Goal: Task Accomplishment & Management: Complete application form

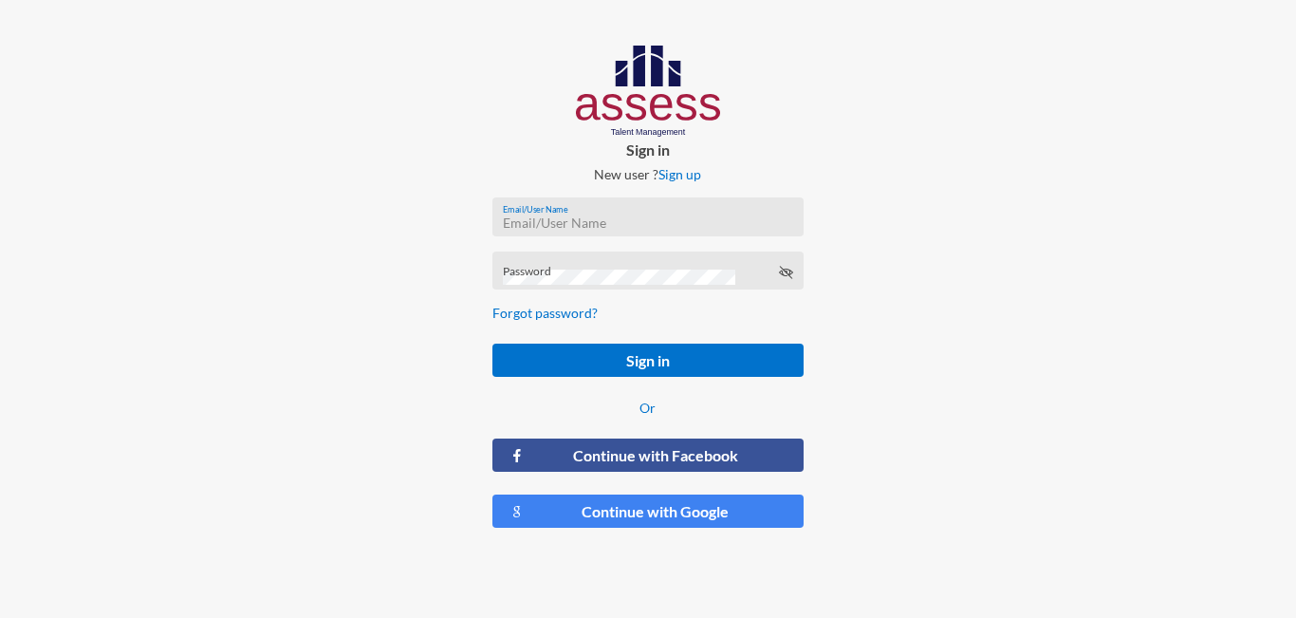
click at [543, 215] on input "Email/User Name" at bounding box center [648, 222] width 290 height 15
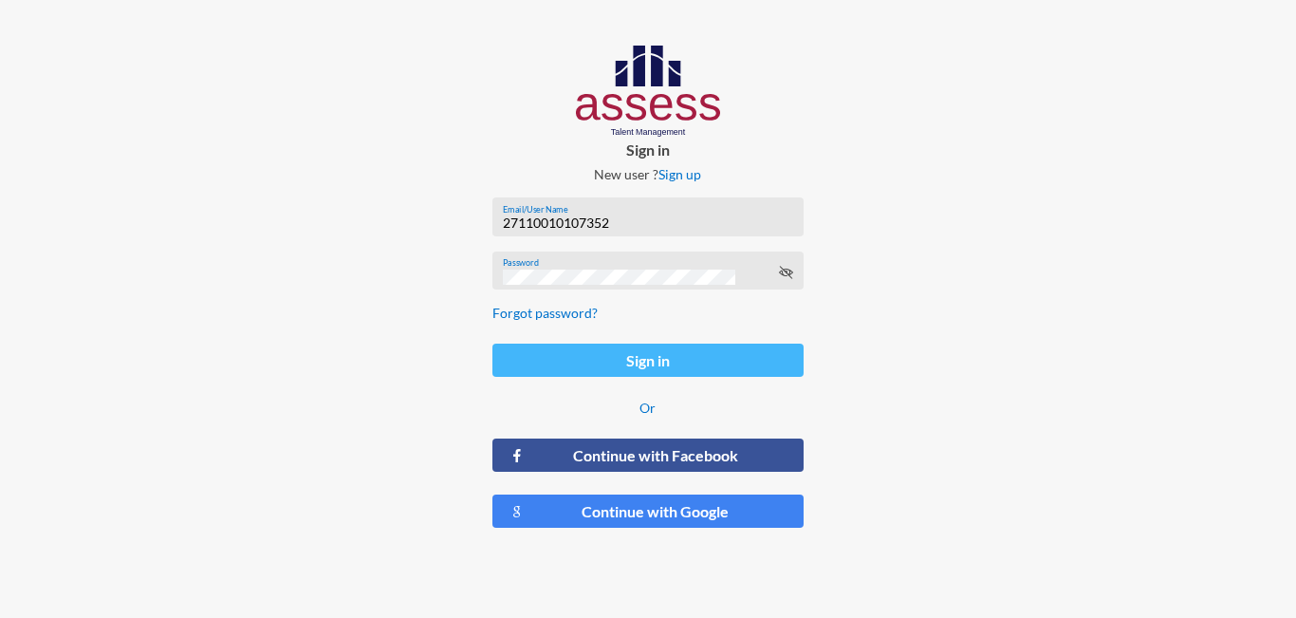
click at [589, 359] on button "Sign in" at bounding box center [647, 359] width 310 height 33
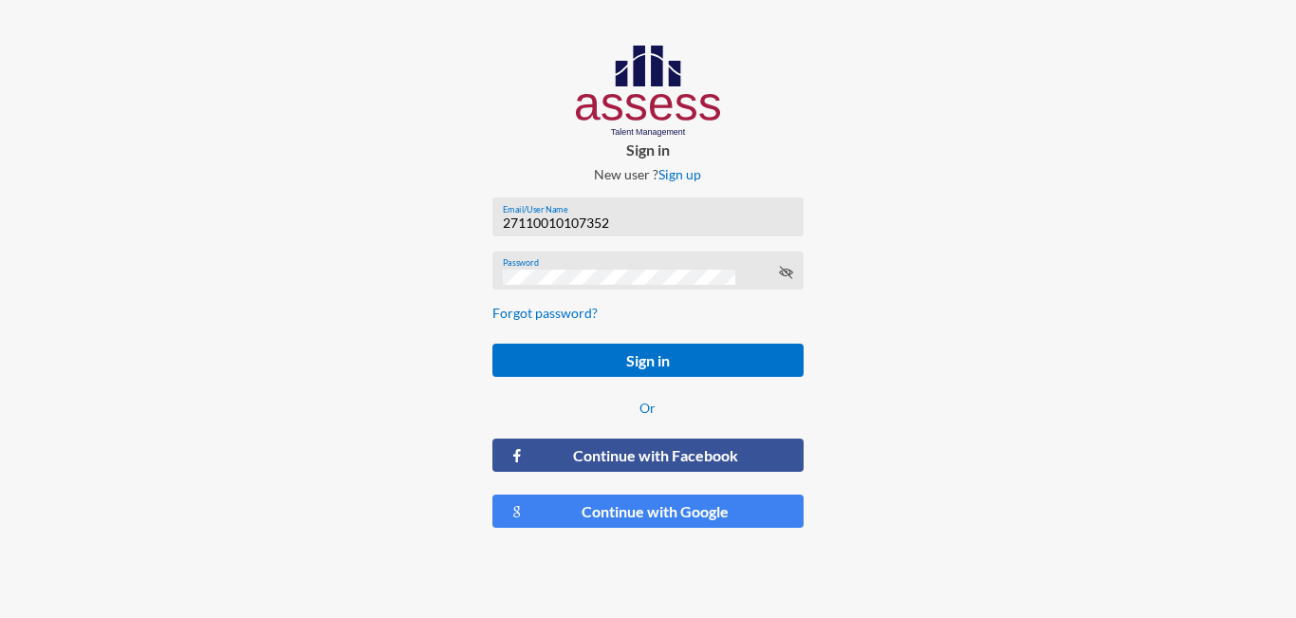
click at [647, 218] on input "27110010107352" at bounding box center [648, 222] width 290 height 15
type input "2"
click at [791, 277] on icon at bounding box center [785, 272] width 15 height 15
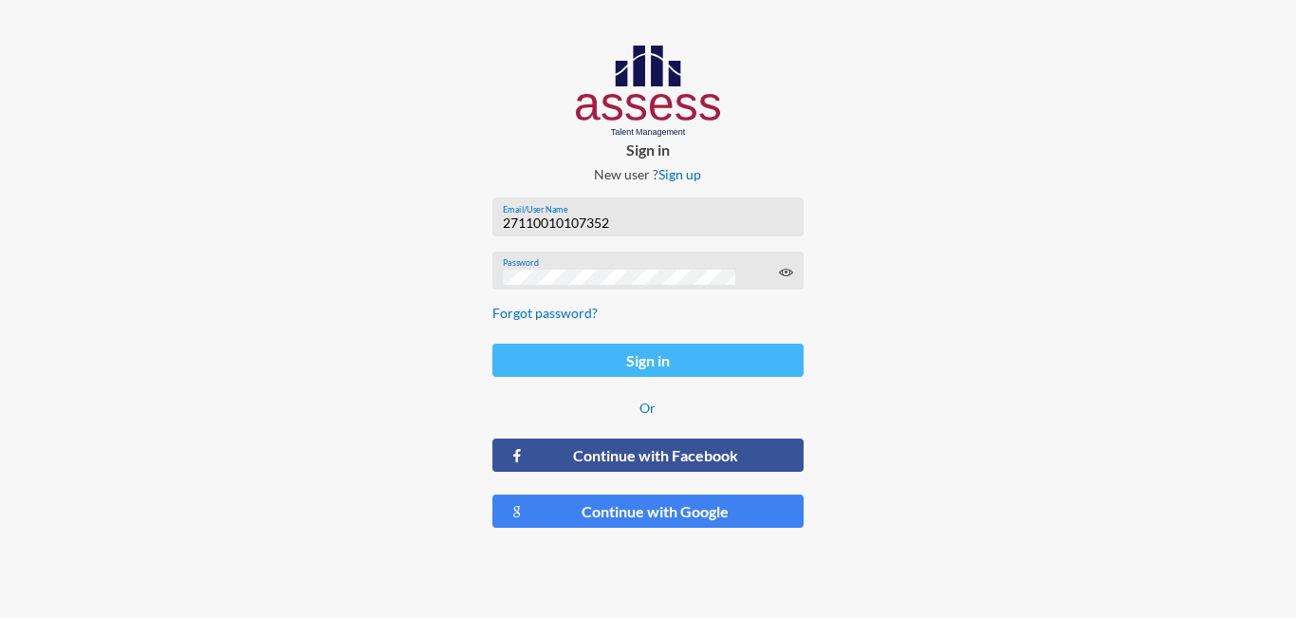
click at [566, 351] on button "Sign in" at bounding box center [647, 359] width 310 height 33
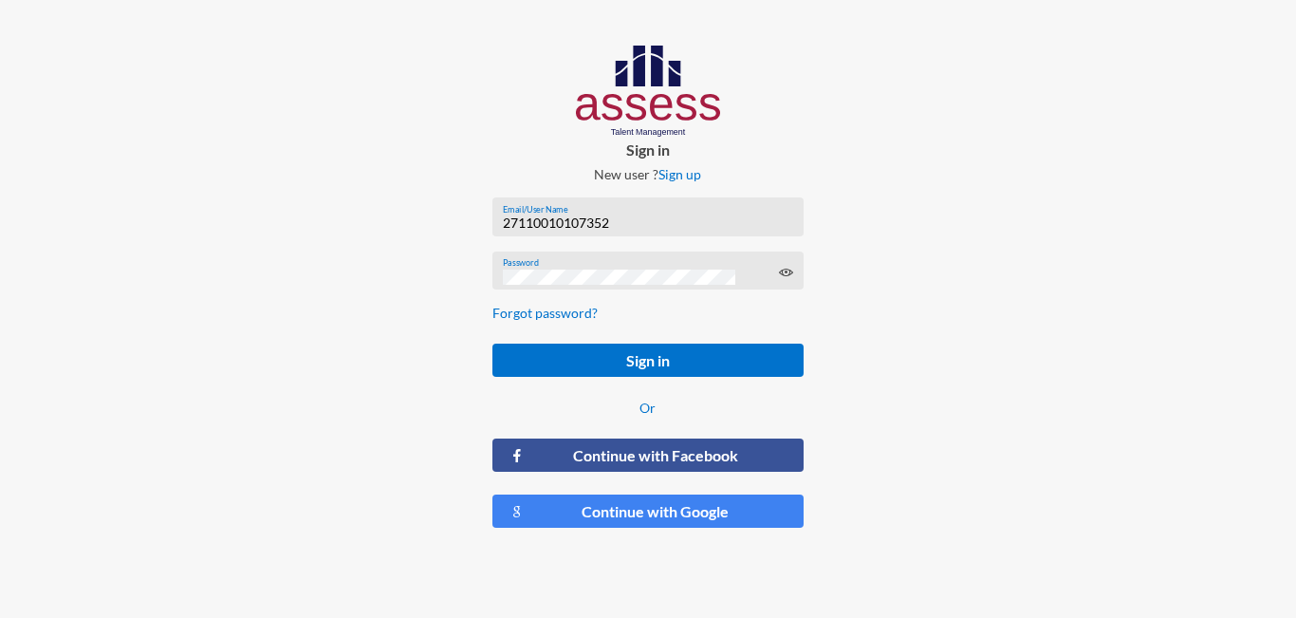
click at [503, 220] on input "27110010107352" at bounding box center [648, 222] width 290 height 15
type input "A27110010107352"
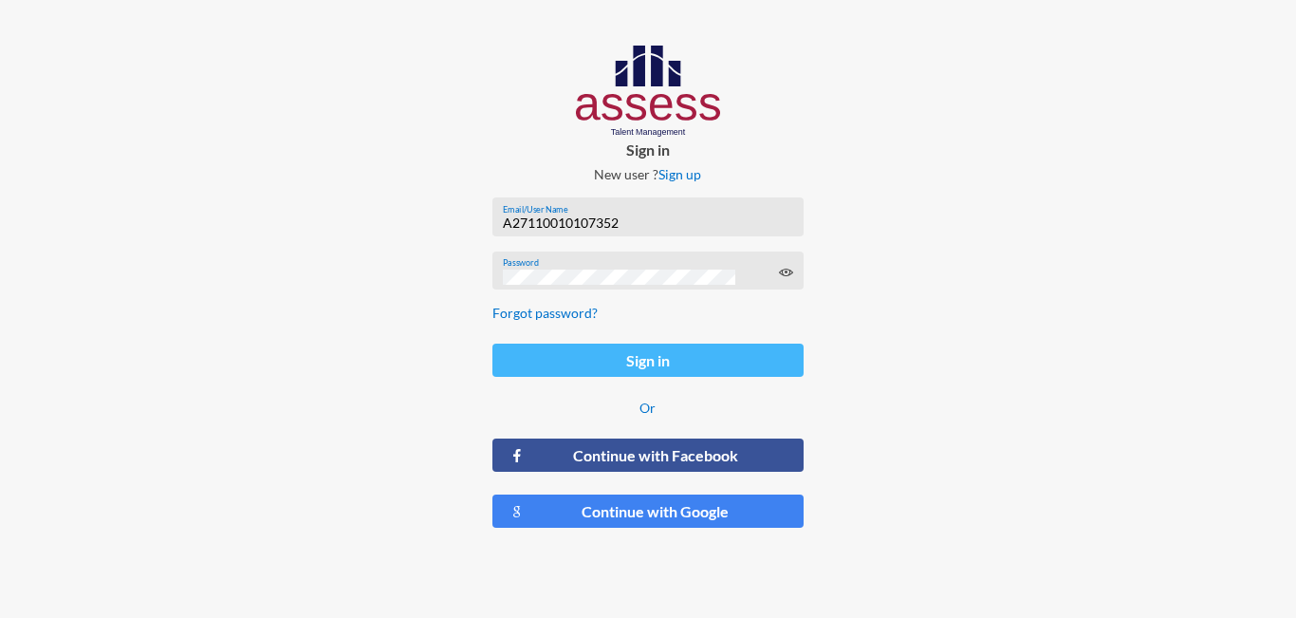
click at [553, 359] on button "Sign in" at bounding box center [647, 359] width 310 height 33
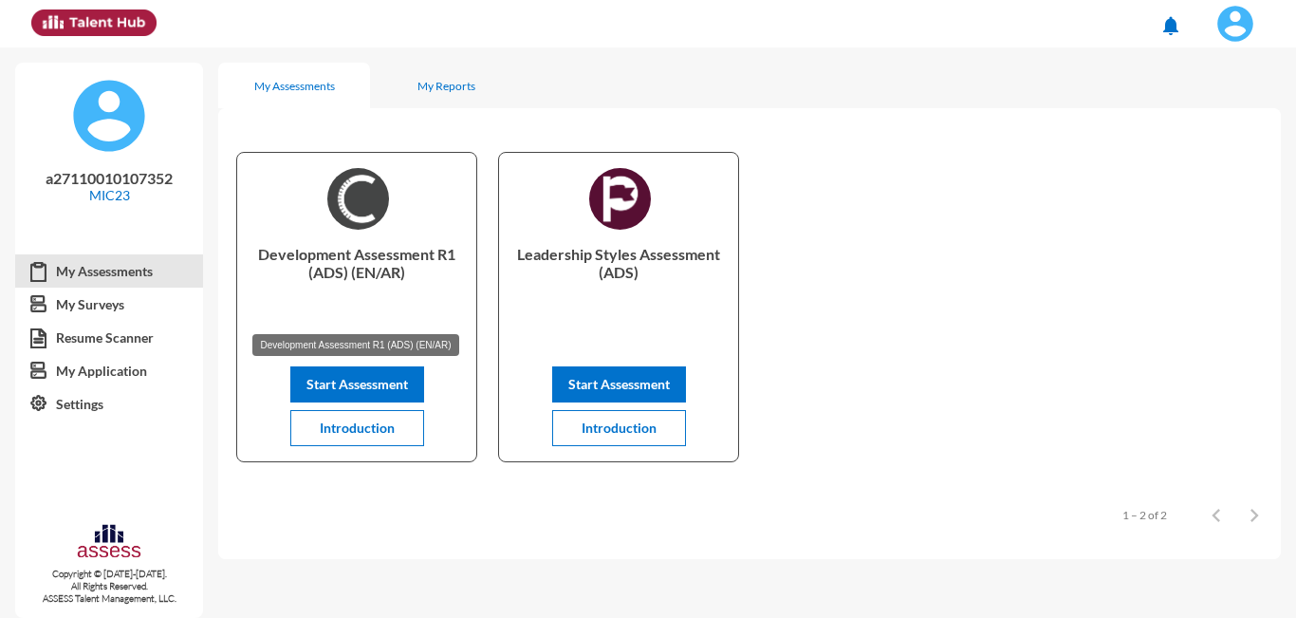
click at [259, 254] on p "Development Assessment R1 (ADS) (EN/AR)" at bounding box center [356, 283] width 209 height 76
copy p "Development Assessment R1 (ADS) (EN/AR)"
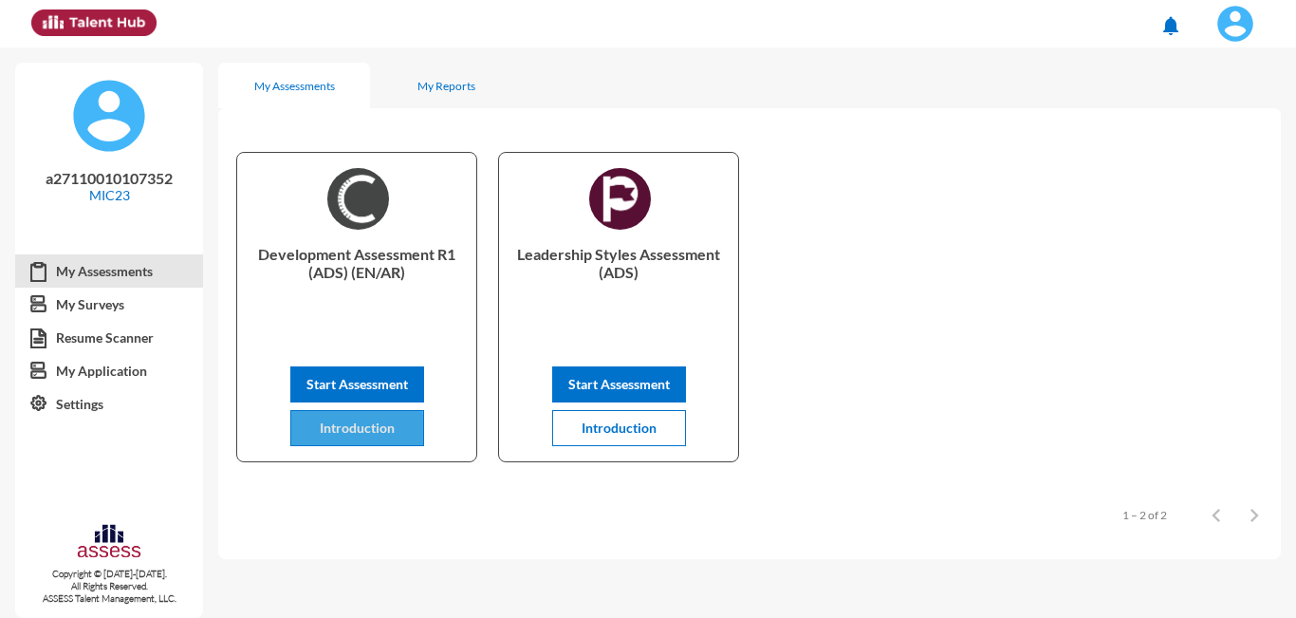
click at [349, 438] on button "Introduction" at bounding box center [357, 428] width 134 height 36
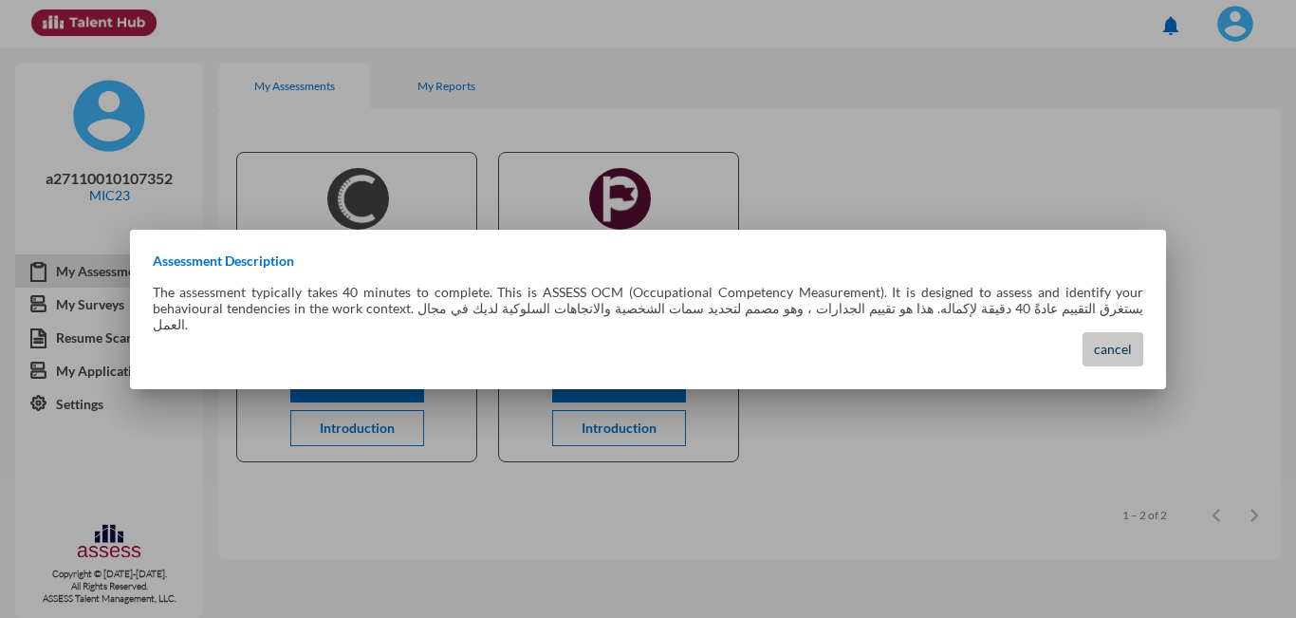
click at [1106, 341] on span "cancel" at bounding box center [1113, 349] width 38 height 16
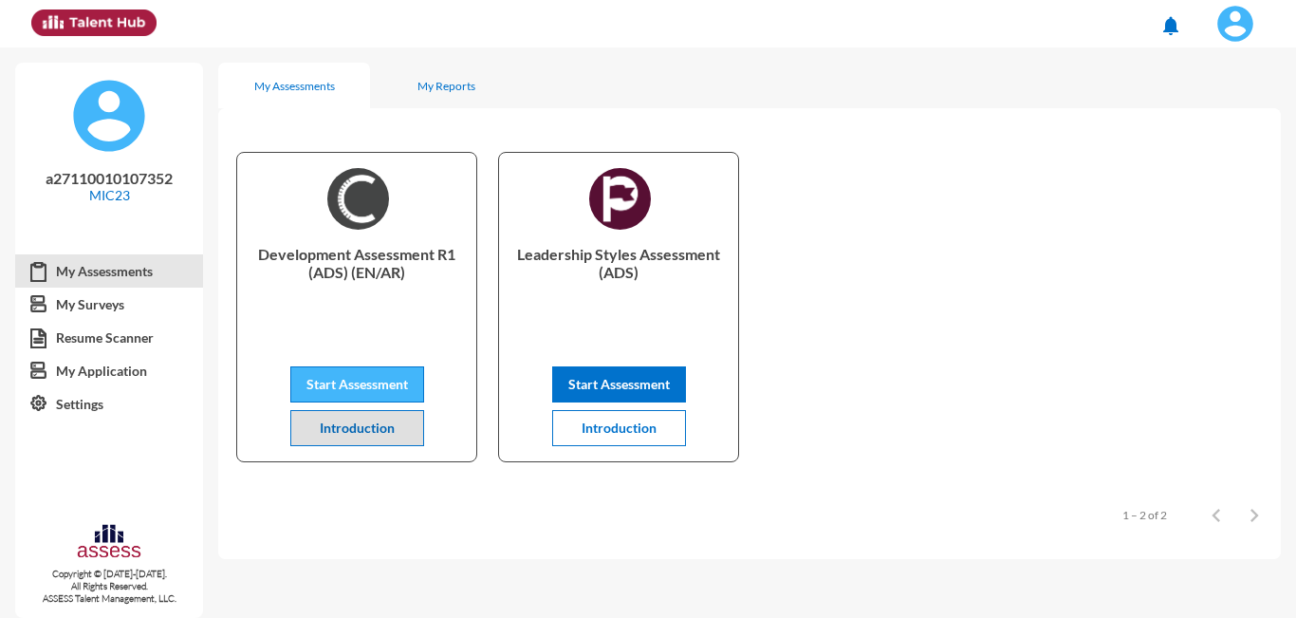
click at [354, 387] on span "Start Assessment" at bounding box center [357, 384] width 102 height 16
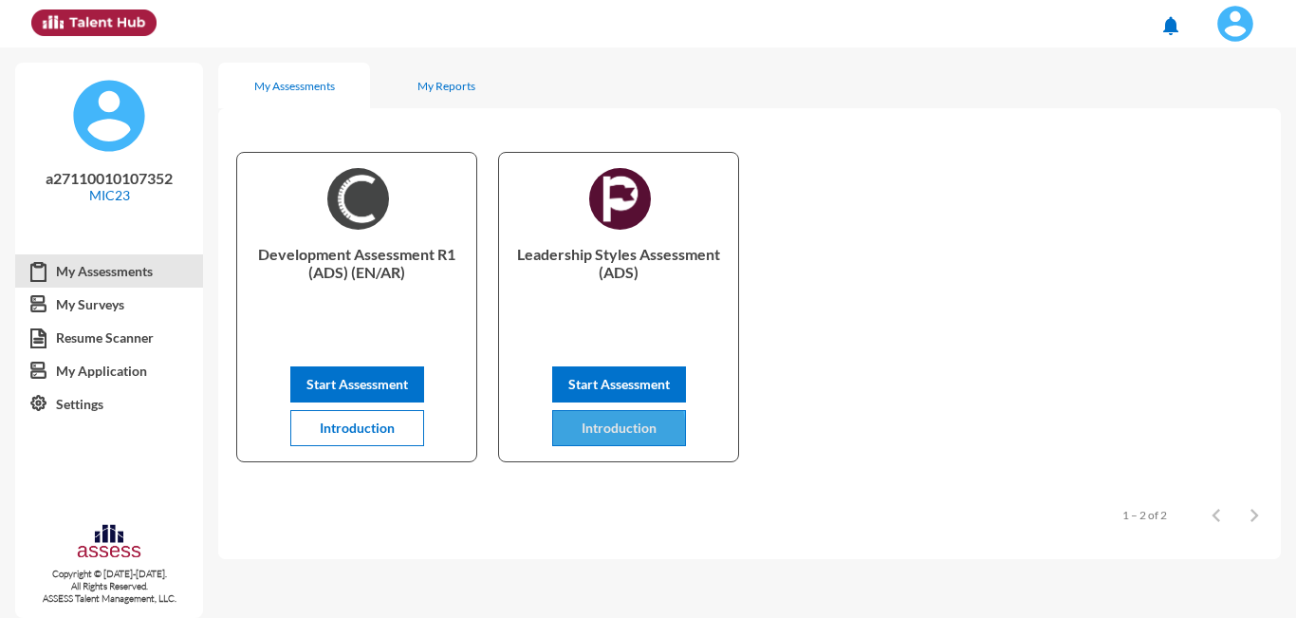
click at [603, 432] on span "Introduction" at bounding box center [619, 427] width 75 height 16
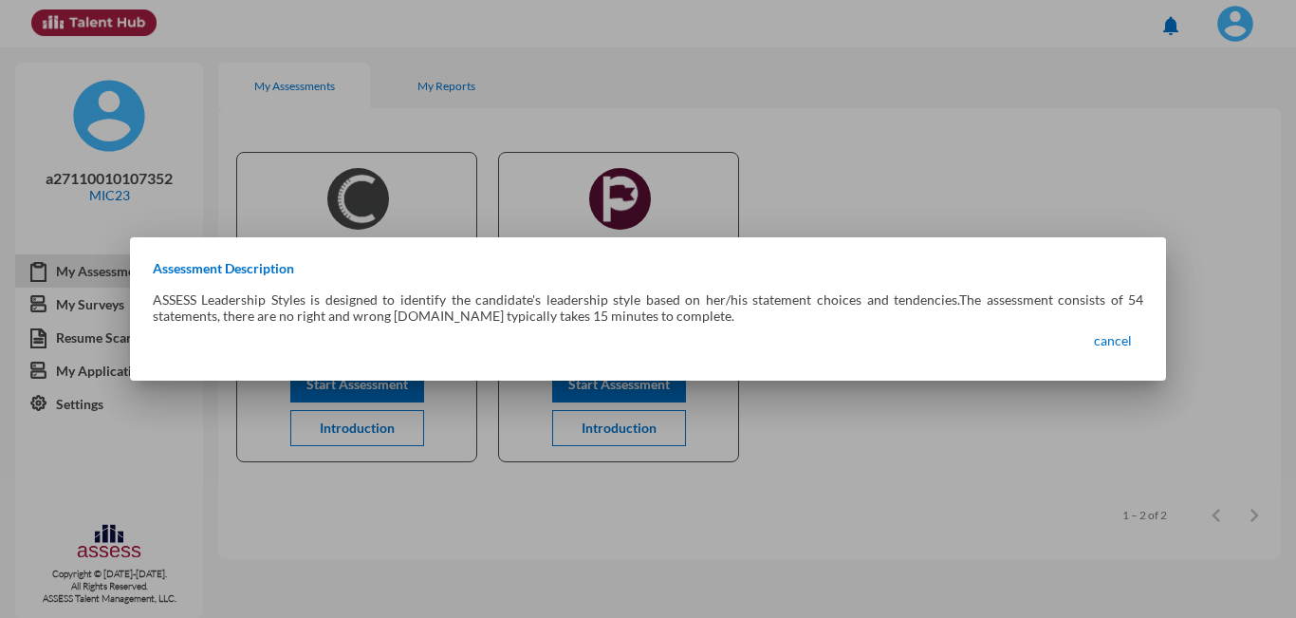
click at [147, 300] on div "Assessment Description ASSESS Leadership Styles is designed to identify the can…" at bounding box center [648, 309] width 1037 height 98
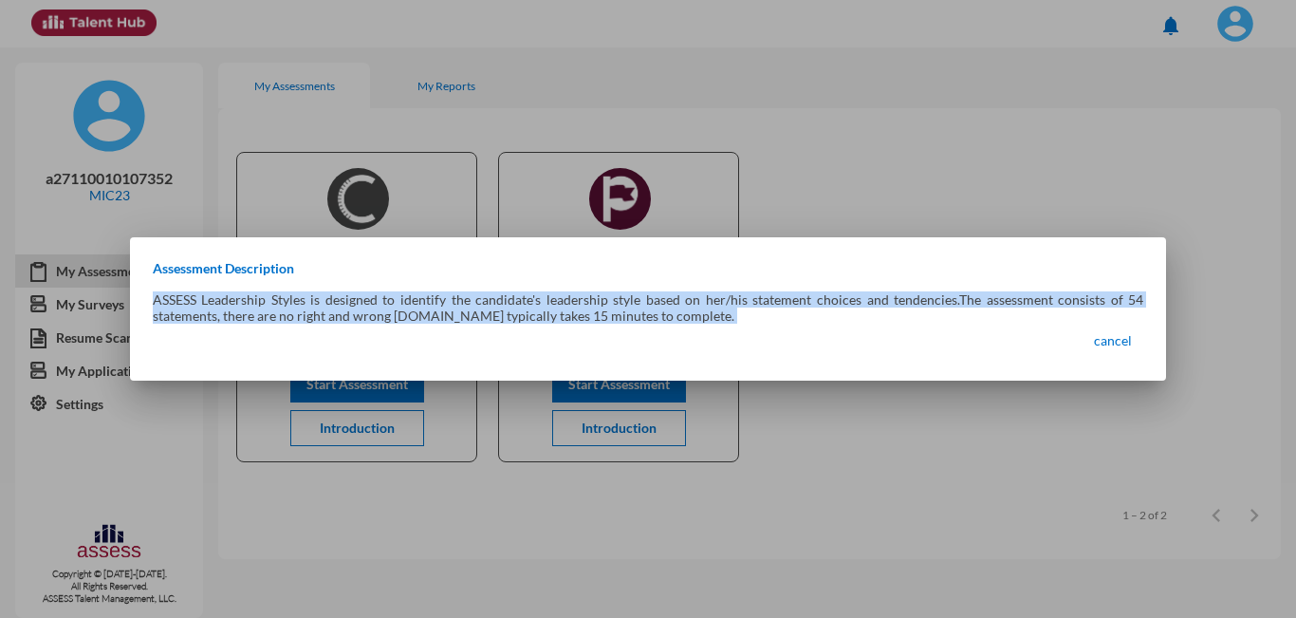
copy div "ASSESS Leadership Styles is designed to identify the candidate's leadership sty…"
click at [953, 337] on div "Assessment Description ASSESS Leadership Styles is designed to identify the can…" at bounding box center [648, 309] width 1037 height 98
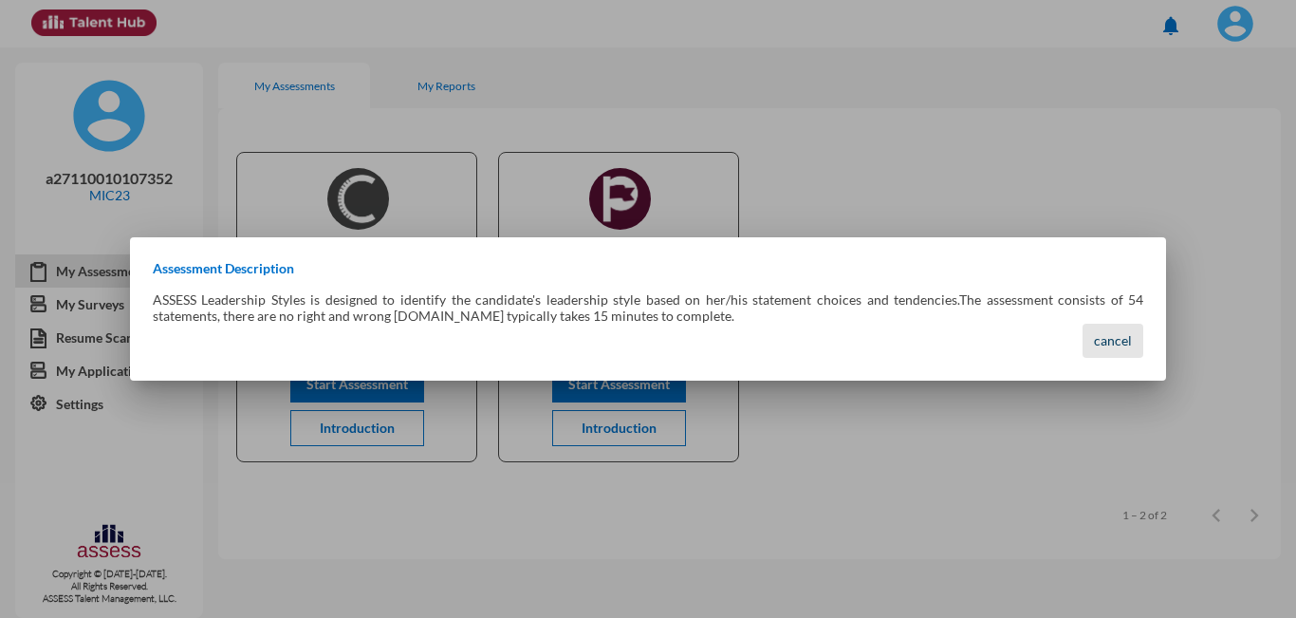
click at [1114, 343] on span "cancel" at bounding box center [1113, 340] width 38 height 16
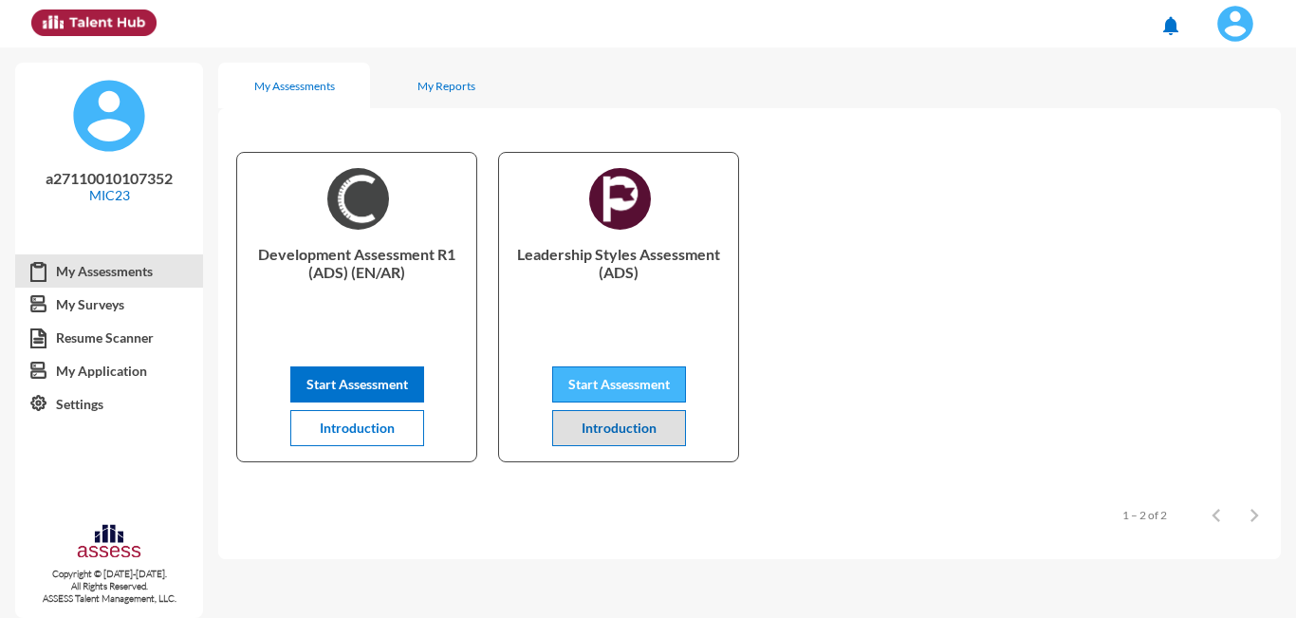
click at [615, 387] on span "Start Assessment" at bounding box center [619, 384] width 102 height 16
